Goal: Information Seeking & Learning: Learn about a topic

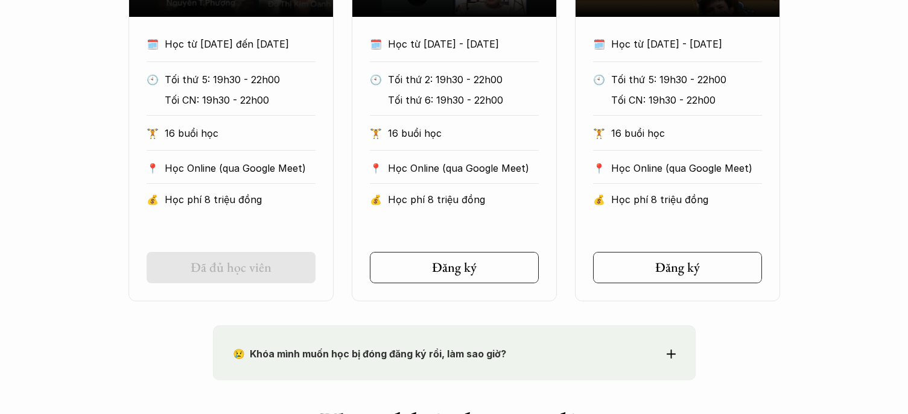
scroll to position [1327, 0]
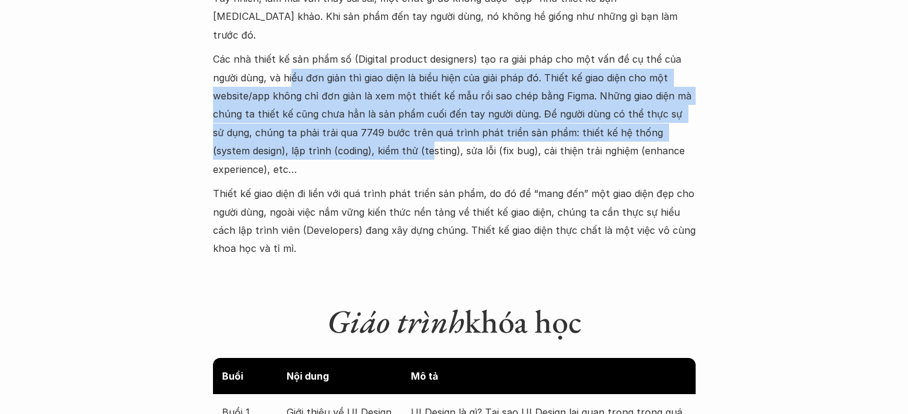
drag, startPoint x: 292, startPoint y: 64, endPoint x: 542, endPoint y: 211, distance: 289.5
click at [530, 210] on div "Bạn vừa quyết định chuyển sang ngành UI/UX design vì thấy thiết kế giao diện (U…" at bounding box center [454, 84] width 483 height 348
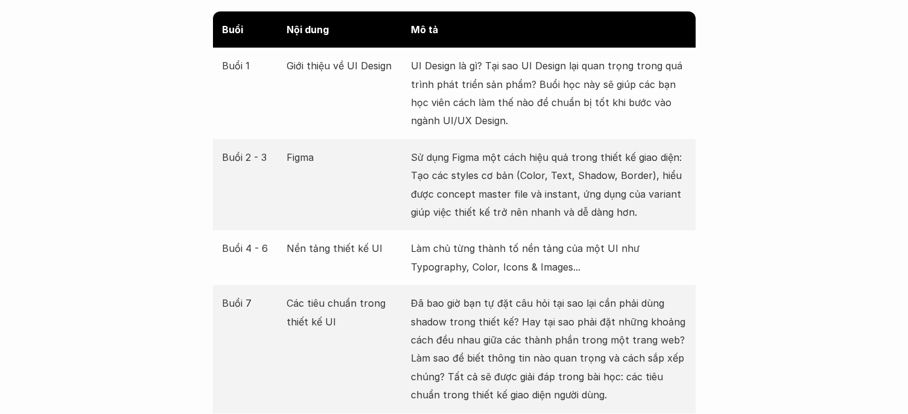
scroll to position [1809, 0]
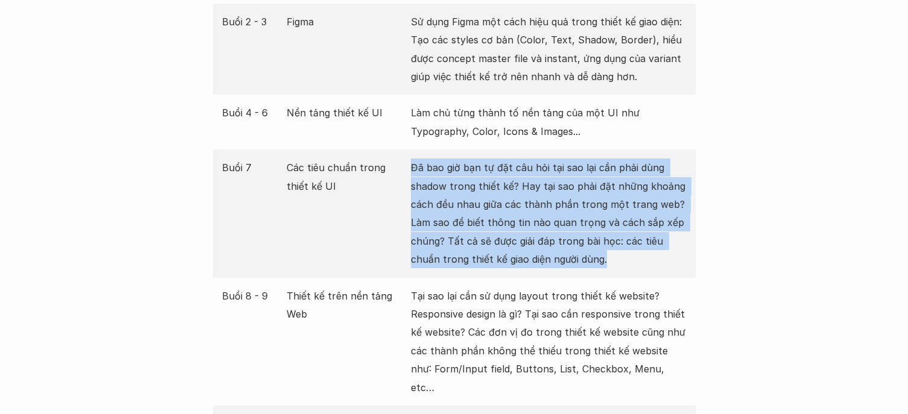
drag, startPoint x: 412, startPoint y: 147, endPoint x: 713, endPoint y: 244, distance: 316.3
click at [642, 241] on p "Đã bao giờ bạn tự đặt câu hỏi tại sao lại cần phải dùng shadow trong thiết kế? …" at bounding box center [549, 214] width 276 height 110
drag, startPoint x: 640, startPoint y: 241, endPoint x: 409, endPoint y: 131, distance: 255.8
click at [409, 150] on div "Buổi 7 Các tiêu chuẩn trong thiết kế UI Đã bao giờ bạn tự đặt câu hỏi tại sao l…" at bounding box center [454, 214] width 483 height 128
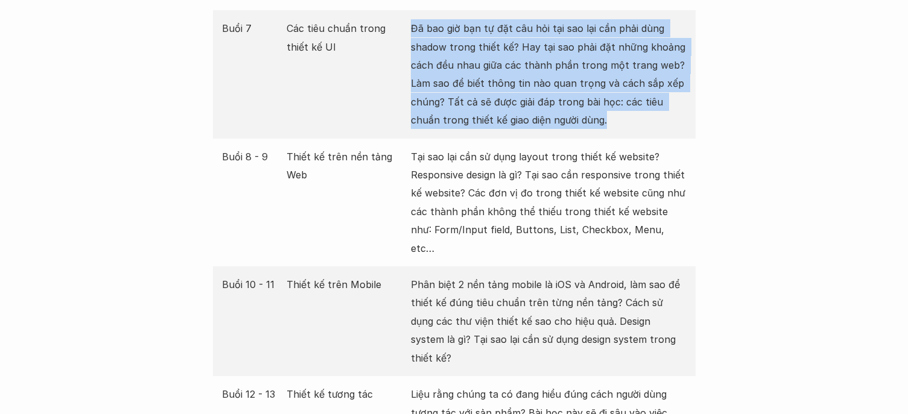
scroll to position [2051, 0]
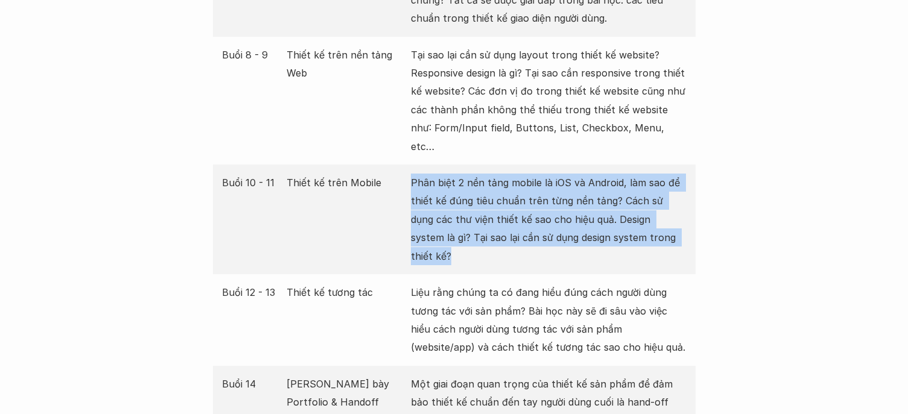
drag, startPoint x: 410, startPoint y: 149, endPoint x: 653, endPoint y: 205, distance: 249.5
click at [653, 205] on p "Phân biệt 2 nền tảng mobile là iOS và Android, làm sao để thiết kế đúng tiêu ch…" at bounding box center [549, 220] width 276 height 92
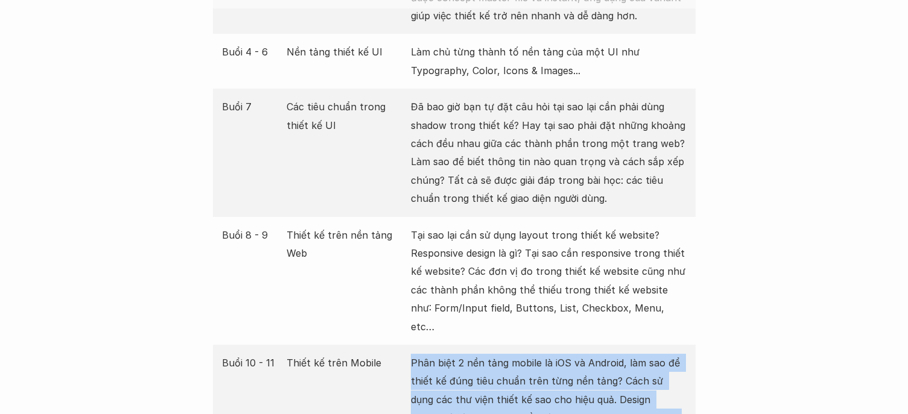
scroll to position [1689, 0]
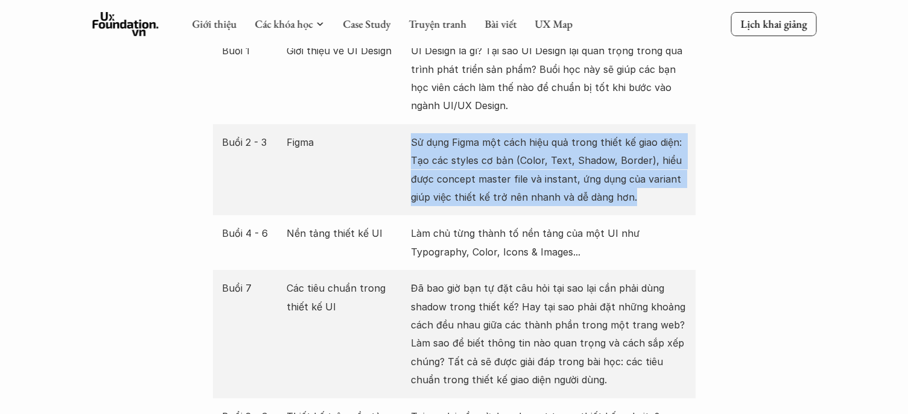
drag, startPoint x: 410, startPoint y: 119, endPoint x: 666, endPoint y: 186, distance: 264.9
click at [666, 186] on p "Sử dụng Figma một cách hiệu quả trong thiết kế giao diện: Tạo các styles cơ bản…" at bounding box center [549, 170] width 276 height 74
drag, startPoint x: 634, startPoint y: 186, endPoint x: 381, endPoint y: 146, distance: 255.8
click at [381, 146] on div "Buổi 2 - 3 Figma Sử dụng Figma một cách hiệu quả trong thiết kế giao diện: Tạo …" at bounding box center [454, 170] width 483 height 92
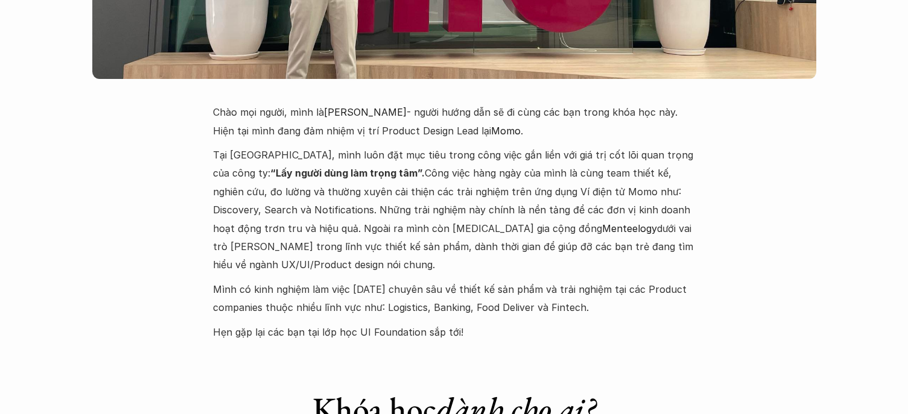
scroll to position [3016, 0]
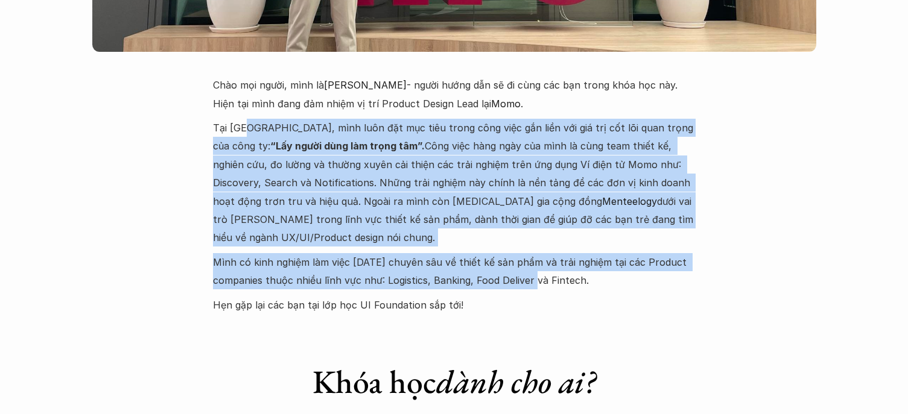
drag, startPoint x: 299, startPoint y: 65, endPoint x: 538, endPoint y: 199, distance: 274.4
click at [538, 199] on div "Chào mọi người, mình là [PERSON_NAME] - người hướng dẫn sẽ đi cùng các bạn tron…" at bounding box center [454, 195] width 483 height 238
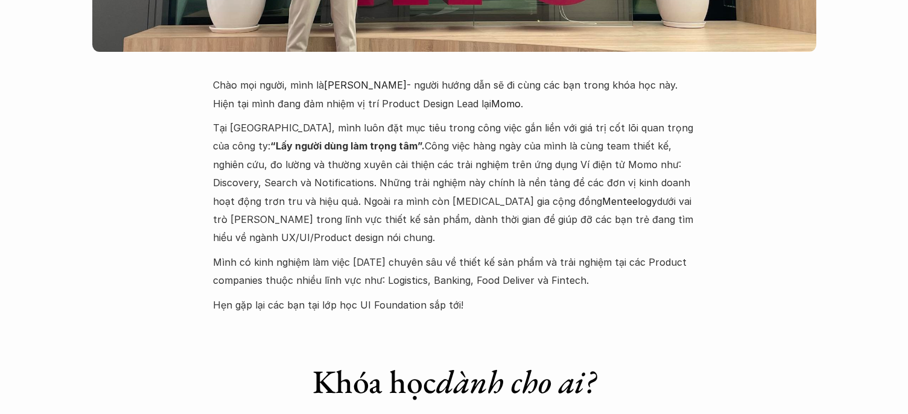
click at [540, 253] on p "Mình có kinh nghiệm làm việc [DATE] chuyên sâu về thiết kế sản phẩm và trải ngh…" at bounding box center [454, 271] width 483 height 37
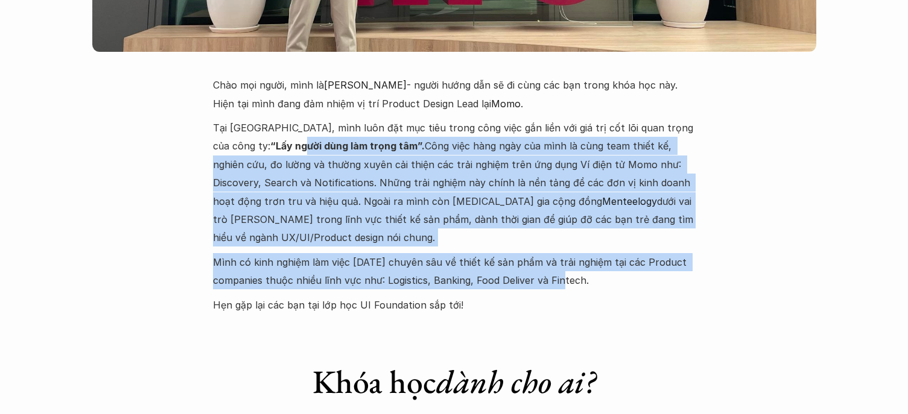
drag, startPoint x: 563, startPoint y: 203, endPoint x: 227, endPoint y: 83, distance: 357.5
click at [227, 83] on div "Chào mọi người, mình là [PERSON_NAME] - người hướng dẫn sẽ đi cùng các bạn tron…" at bounding box center [454, 195] width 483 height 238
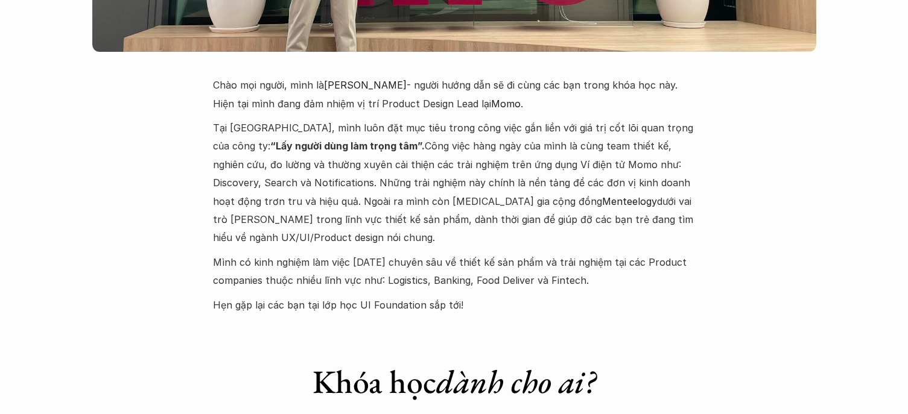
click at [226, 119] on p "Tại [GEOGRAPHIC_DATA], mình luôn đặt mục tiêu trong công việc gắn liền với giá …" at bounding box center [454, 183] width 483 height 128
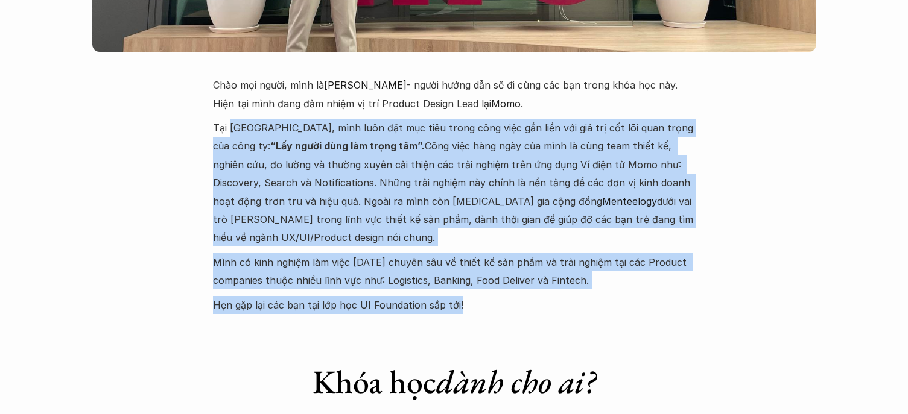
drag, startPoint x: 236, startPoint y: 82, endPoint x: 517, endPoint y: 229, distance: 317.0
click at [517, 229] on div "Chào mọi người, mình là [PERSON_NAME] - người hướng dẫn sẽ đi cùng các bạn tron…" at bounding box center [454, 195] width 483 height 238
click at [517, 296] on p "Hẹn gặp lại các bạn tại lớp học UI Foundation sắp tới!" at bounding box center [454, 305] width 483 height 18
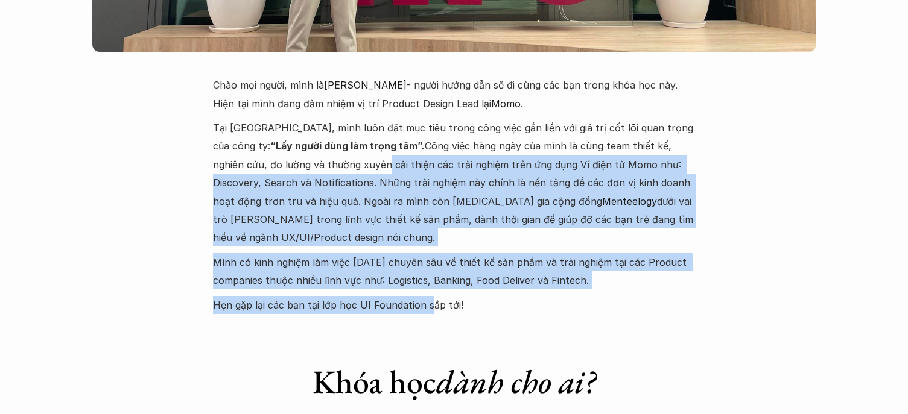
drag, startPoint x: 425, startPoint y: 224, endPoint x: 284, endPoint y: 115, distance: 178.8
click at [284, 115] on div "Chào mọi người, mình là [PERSON_NAME] - người hướng dẫn sẽ đi cùng các bạn tron…" at bounding box center [454, 195] width 483 height 238
click at [284, 119] on p "Tại [GEOGRAPHIC_DATA], mình luôn đặt mục tiêu trong công việc gắn liền với giá …" at bounding box center [454, 183] width 483 height 128
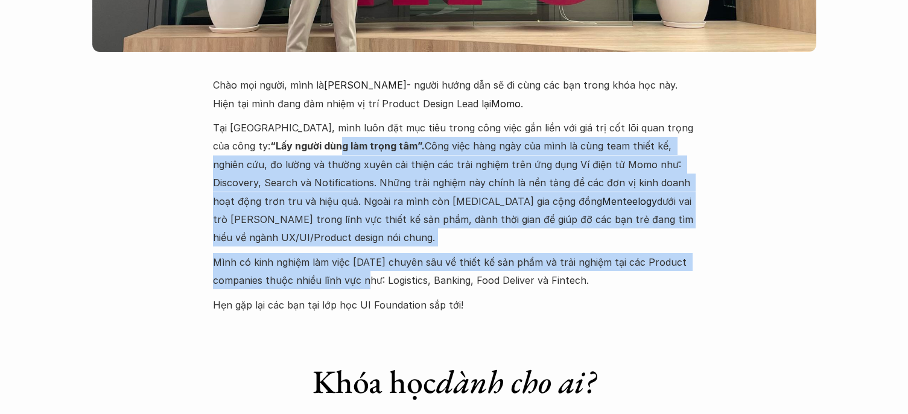
drag, startPoint x: 271, startPoint y: 109, endPoint x: 372, endPoint y: 202, distance: 137.4
click at [370, 201] on div "Chào mọi người, mình là [PERSON_NAME] - người hướng dẫn sẽ đi cùng các bạn tron…" at bounding box center [454, 195] width 483 height 238
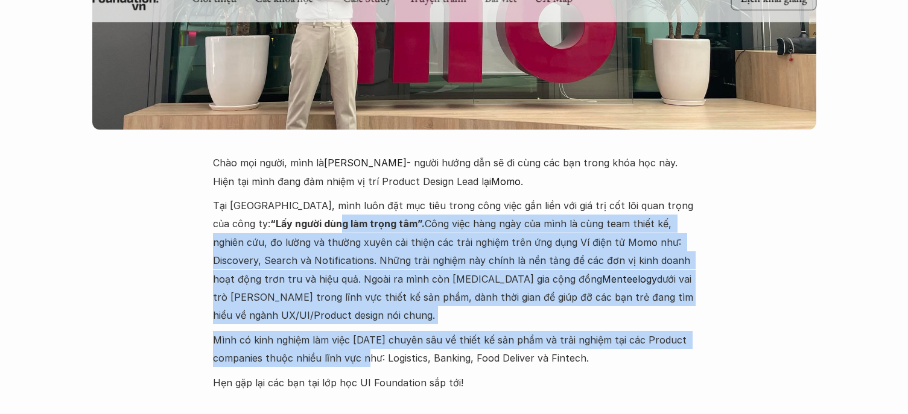
scroll to position [3136, 0]
